Goal: Find contact information: Find contact information

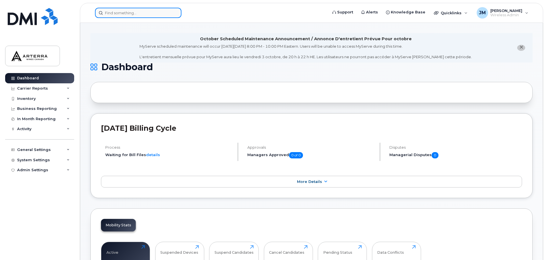
click at [152, 13] on input at bounding box center [138, 13] width 86 height 10
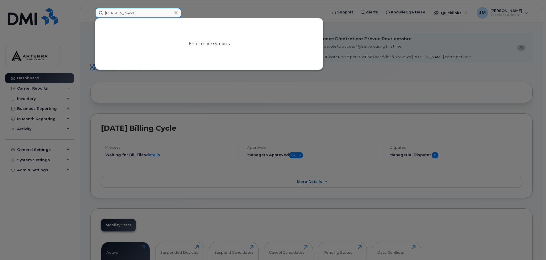
type input "david"
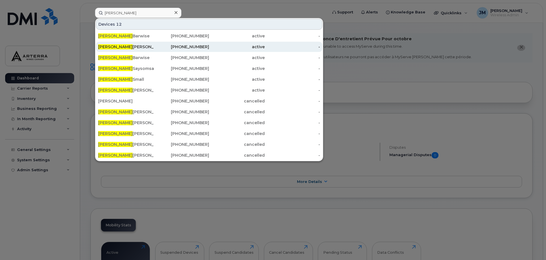
drag, startPoint x: 108, startPoint y: 35, endPoint x: 128, endPoint y: 45, distance: 23.4
click at [108, 35] on span "David" at bounding box center [115, 35] width 35 height 5
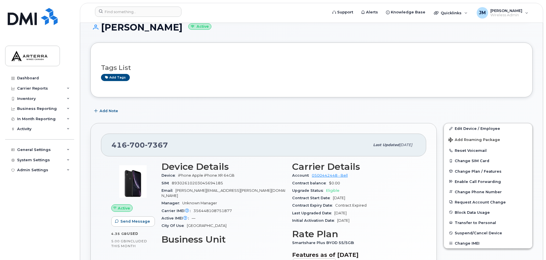
scroll to position [114, 0]
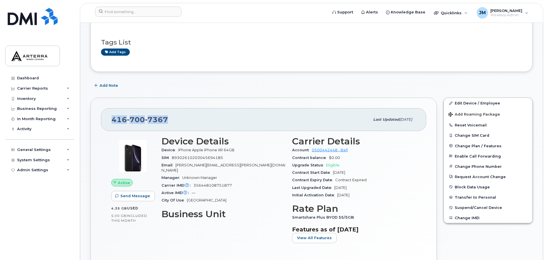
drag, startPoint x: 184, startPoint y: 124, endPoint x: 112, endPoint y: 125, distance: 71.1
click at [112, 125] on div "[PHONE_NUMBER]" at bounding box center [241, 120] width 258 height 12
copy span "[PHONE_NUMBER]"
